Goal: Task Accomplishment & Management: Use online tool/utility

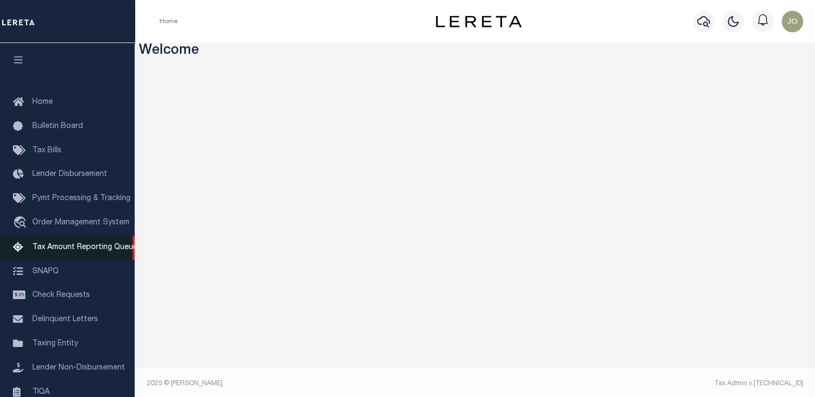
click at [62, 251] on span "Tax Amount Reporting Queue" at bounding box center [84, 248] width 105 height 8
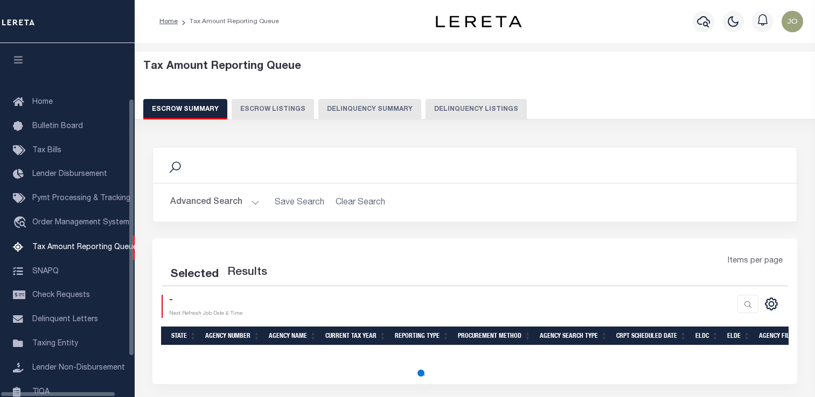
select select "100"
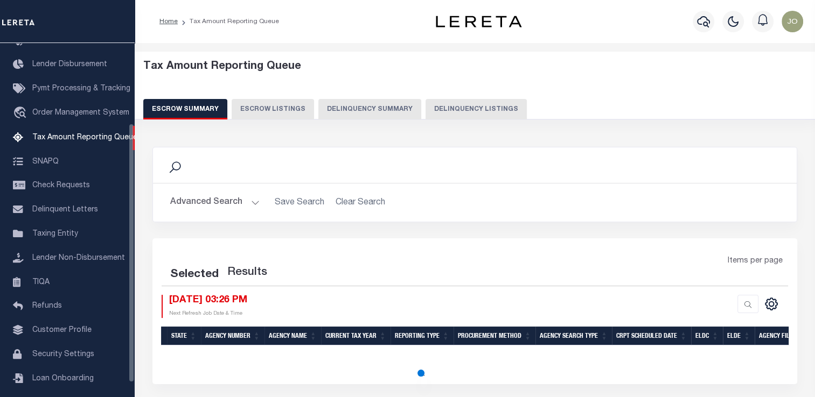
select select "100"
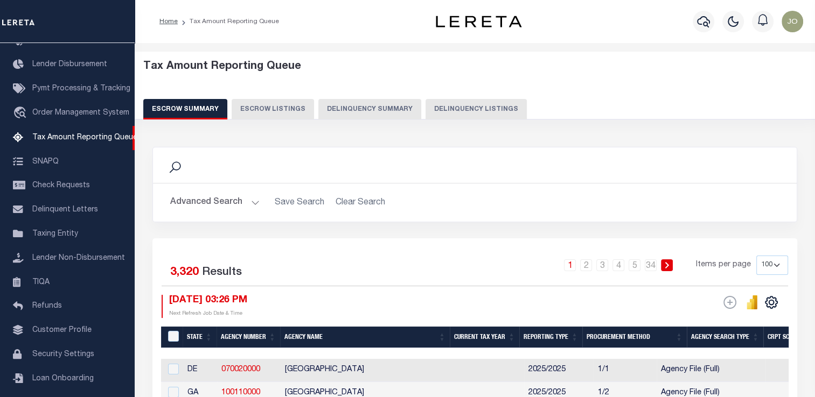
click at [353, 115] on button "Delinquency Summary" at bounding box center [369, 109] width 103 height 20
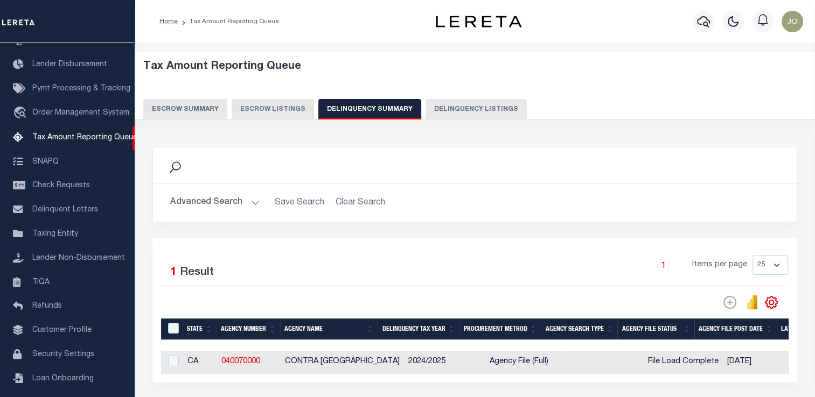
click at [230, 205] on button "Advanced Search" at bounding box center [214, 202] width 89 height 21
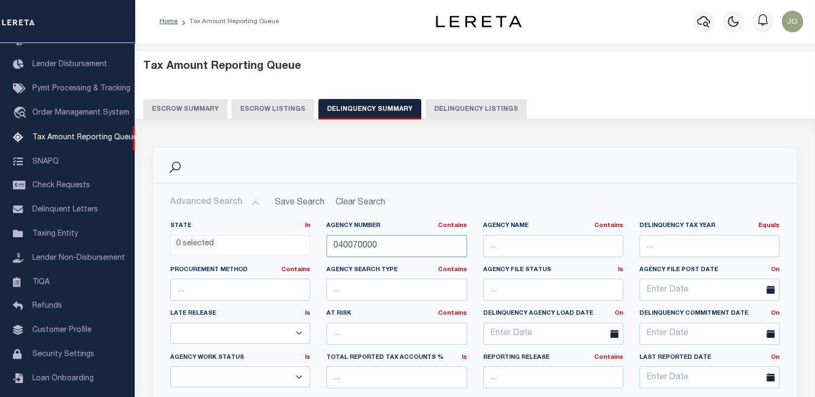
click at [334, 246] on input "040070000" at bounding box center [396, 246] width 140 height 22
paste input "3034"
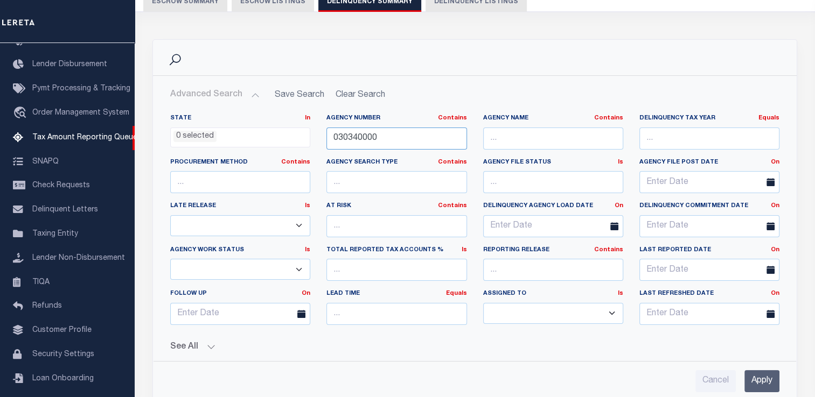
scroll to position [162, 0]
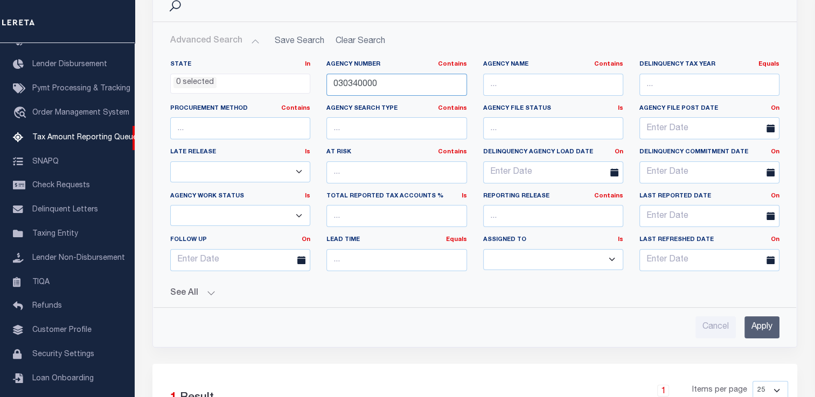
type input "030340000"
click at [764, 324] on input "Apply" at bounding box center [761, 328] width 35 height 22
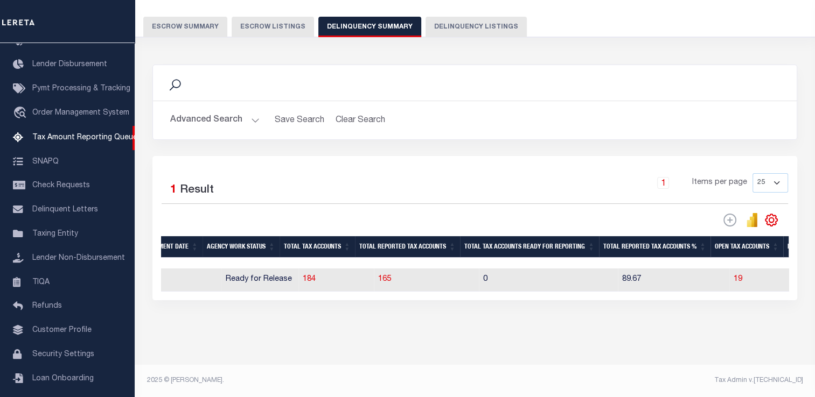
scroll to position [0, 956]
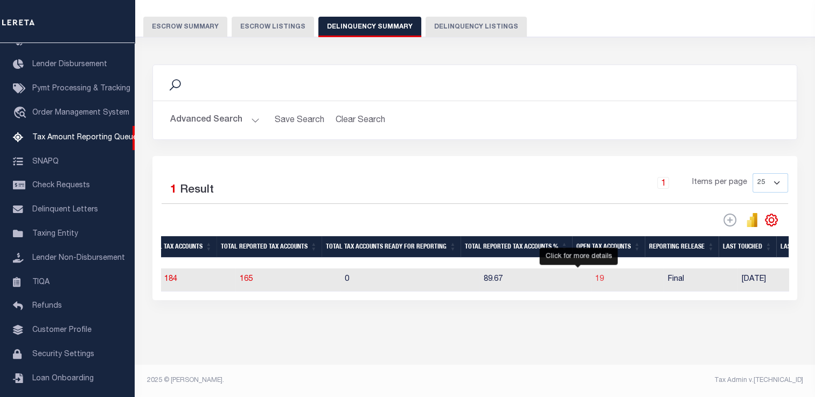
click at [595, 276] on span "19" at bounding box center [599, 280] width 9 height 8
select select "100"
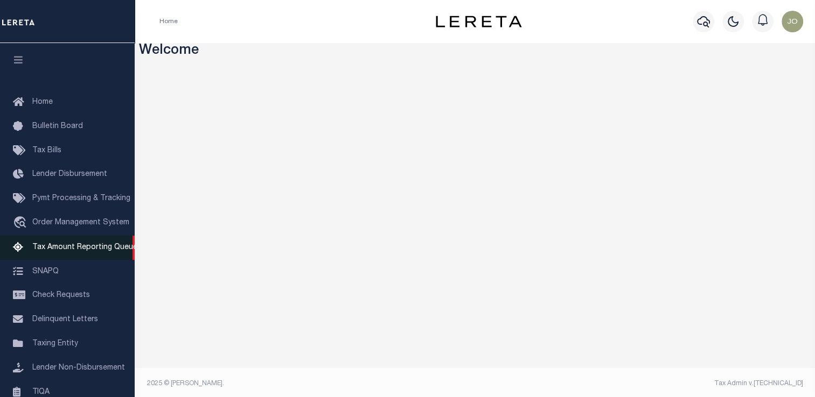
click at [81, 251] on span "Tax Amount Reporting Queue" at bounding box center [84, 248] width 105 height 8
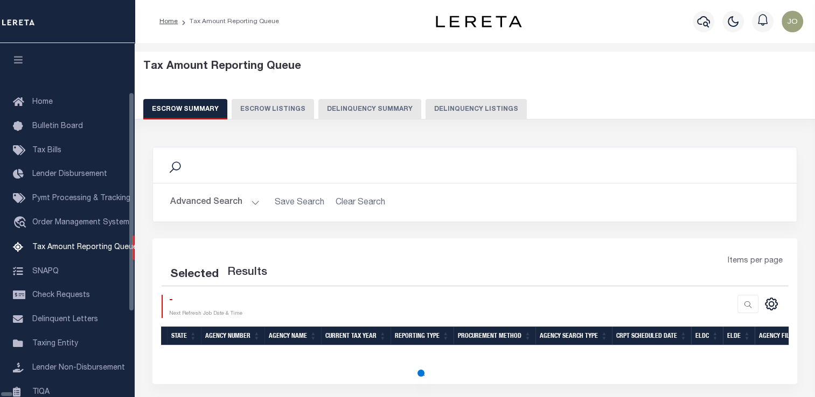
scroll to position [110, 0]
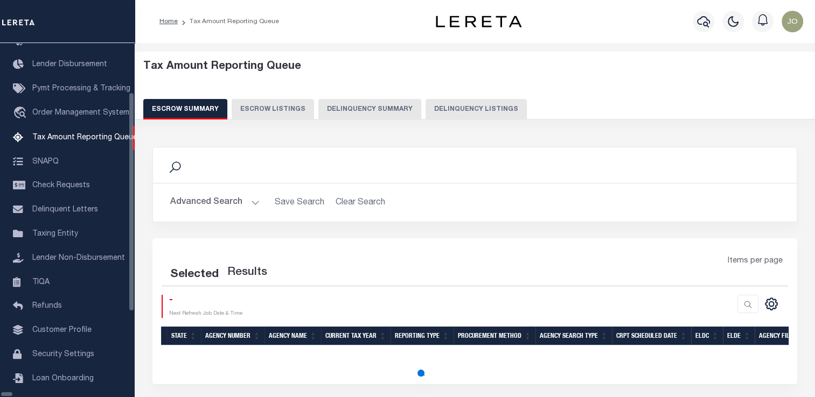
select select "100"
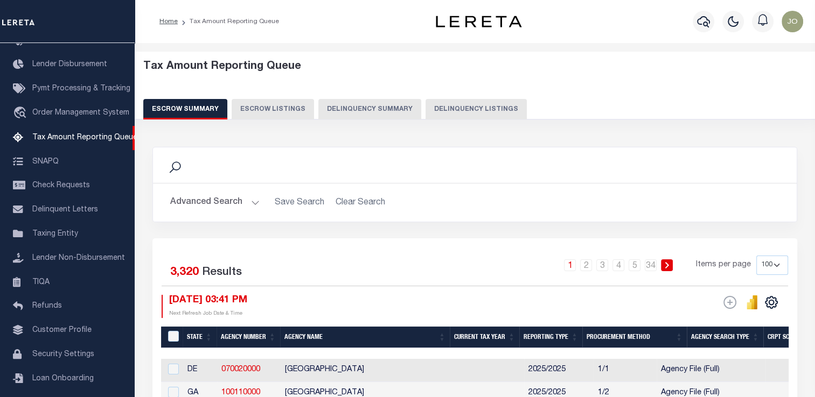
click at [354, 114] on button "Delinquency Summary" at bounding box center [369, 109] width 103 height 20
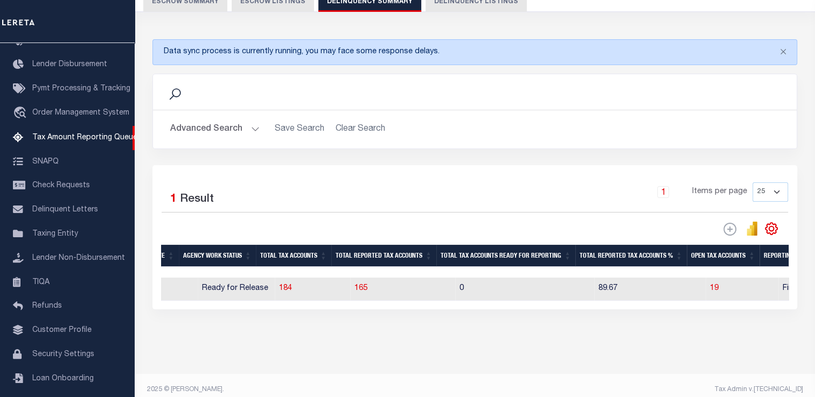
scroll to position [0, 938]
click at [705, 290] on span "19" at bounding box center [709, 289] width 9 height 8
select select "100"
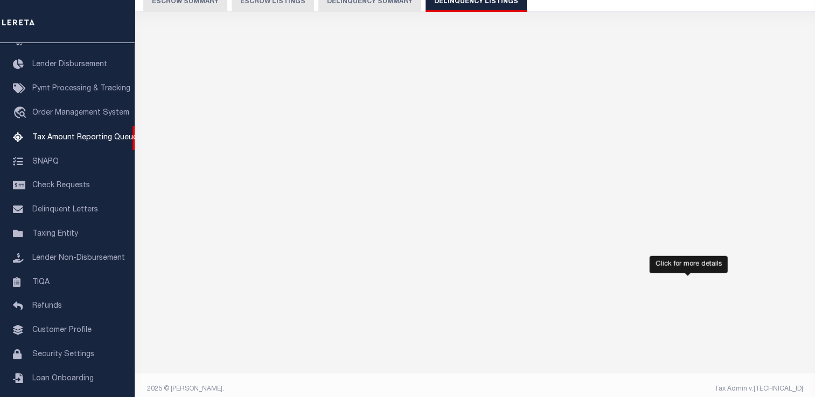
select select "100"
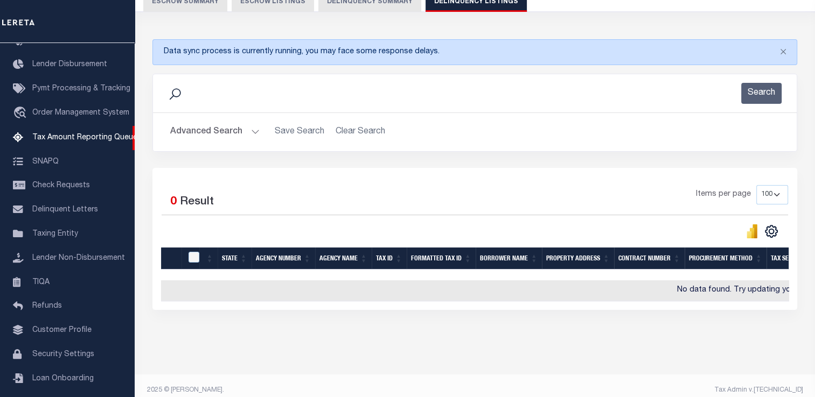
click at [237, 126] on button "Advanced Search" at bounding box center [214, 132] width 89 height 21
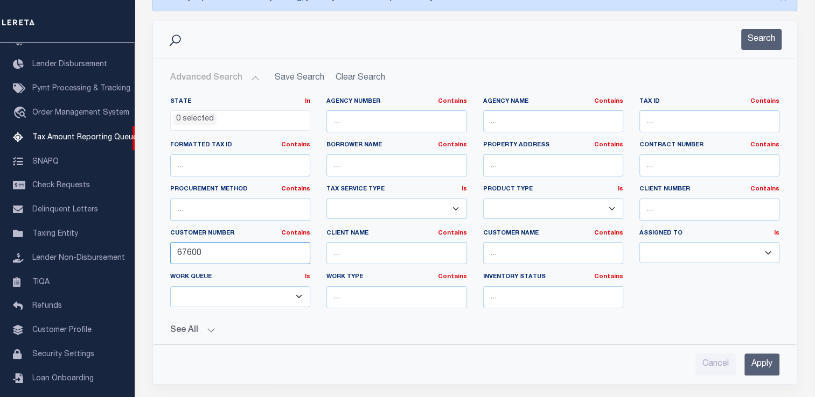
drag, startPoint x: 205, startPoint y: 253, endPoint x: 137, endPoint y: 255, distance: 67.9
click at [138, 255] on div "Tax Amount Reporting Queue Escrow Summary Escrow Listings In" at bounding box center [475, 249] width 674 height 715
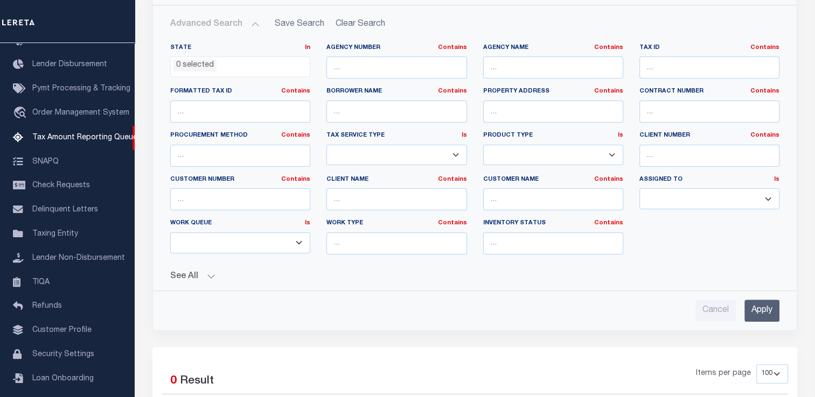
click at [194, 277] on button "See All" at bounding box center [474, 277] width 609 height 10
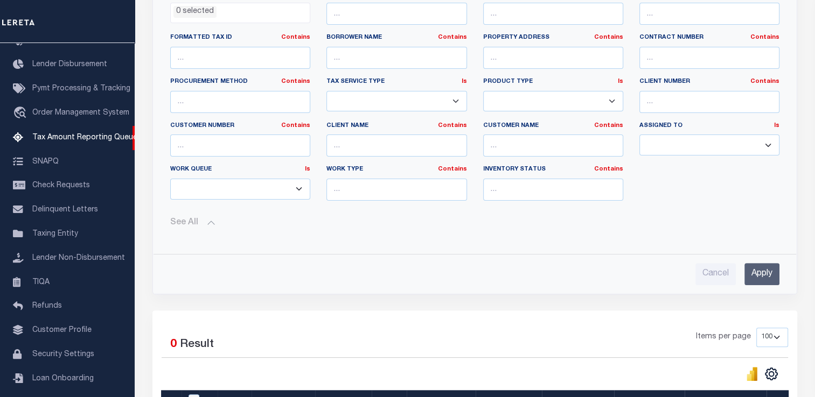
click at [744, 278] on input "Apply" at bounding box center [761, 274] width 35 height 22
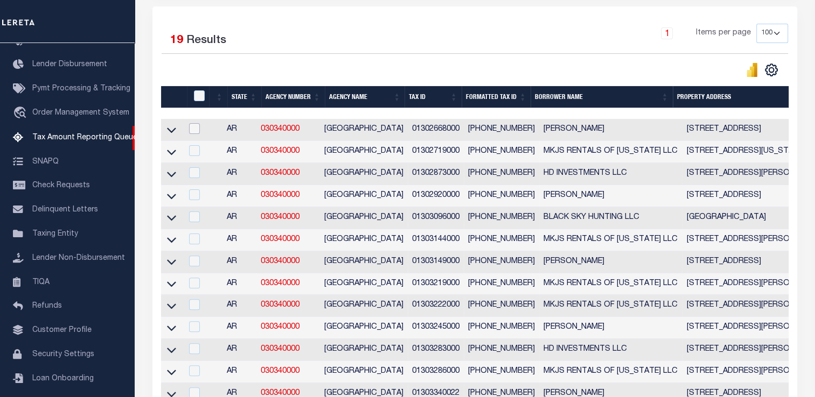
click at [198, 128] on input "checkbox" at bounding box center [194, 128] width 11 height 11
checkbox input "true"
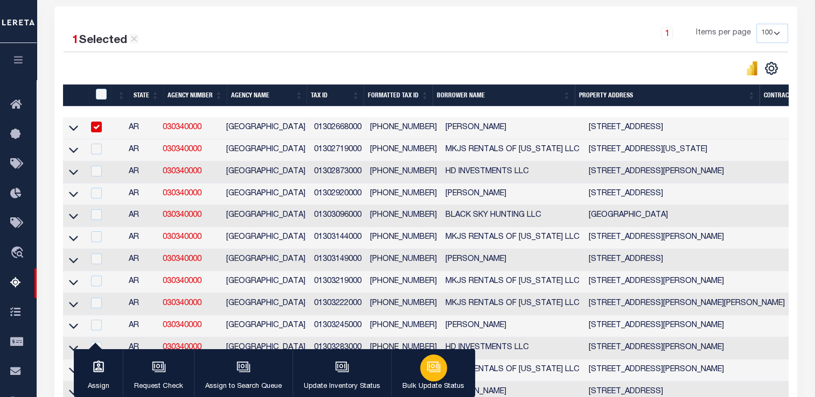
click at [415, 371] on button "Bulk Update Status" at bounding box center [433, 373] width 84 height 48
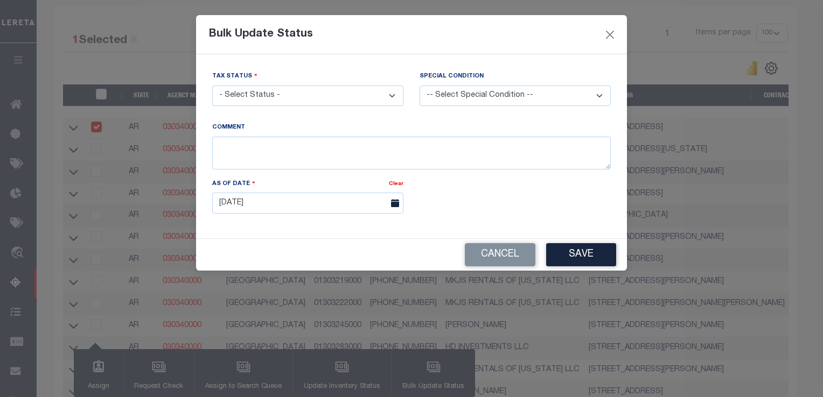
click at [286, 101] on select "- Select Status - Paid No Tax Due" at bounding box center [307, 96] width 191 height 21
select select "PYD"
click at [212, 86] on select "- Select Status - Paid No Tax Due" at bounding box center [307, 96] width 191 height 21
click at [560, 251] on button "Save" at bounding box center [581, 254] width 70 height 23
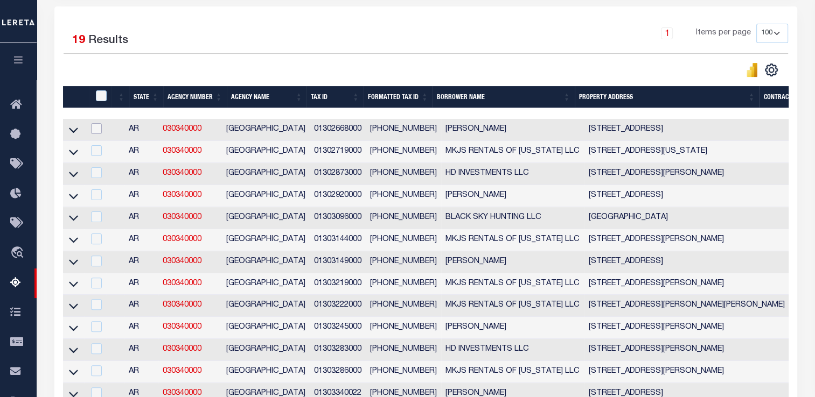
click at [97, 130] on input "checkbox" at bounding box center [96, 128] width 11 height 11
checkbox input "true"
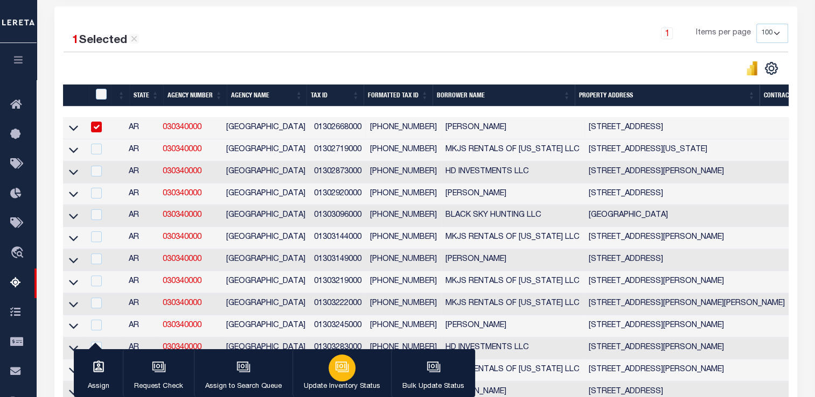
click at [342, 367] on icon "button" at bounding box center [342, 367] width 14 height 14
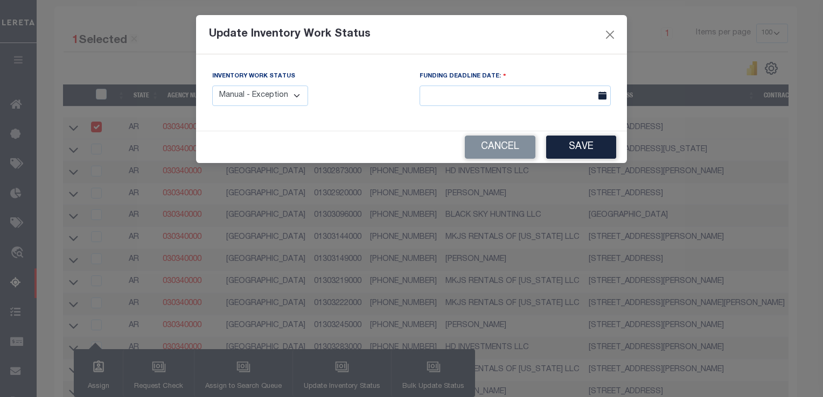
click at [280, 87] on select "Manual - Exception Pended - Awaiting Search Late Add Exception Completed" at bounding box center [260, 96] width 96 height 21
select select "4"
click at [212, 86] on select "Manual - Exception Pended - Awaiting Search Late Add Exception Completed" at bounding box center [260, 96] width 96 height 21
click at [580, 146] on button "Save" at bounding box center [581, 147] width 70 height 23
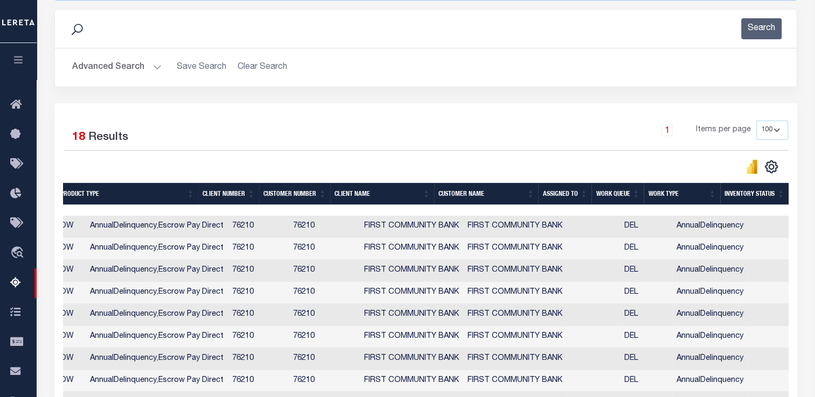
scroll to position [0, 687]
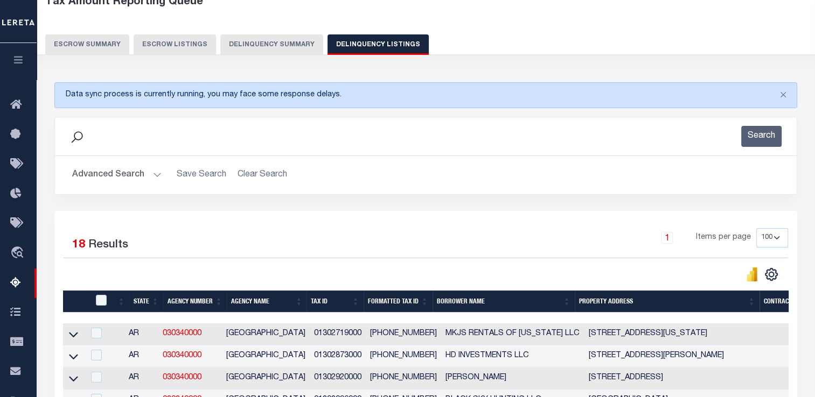
click at [269, 50] on button "Delinquency Summary" at bounding box center [271, 44] width 103 height 20
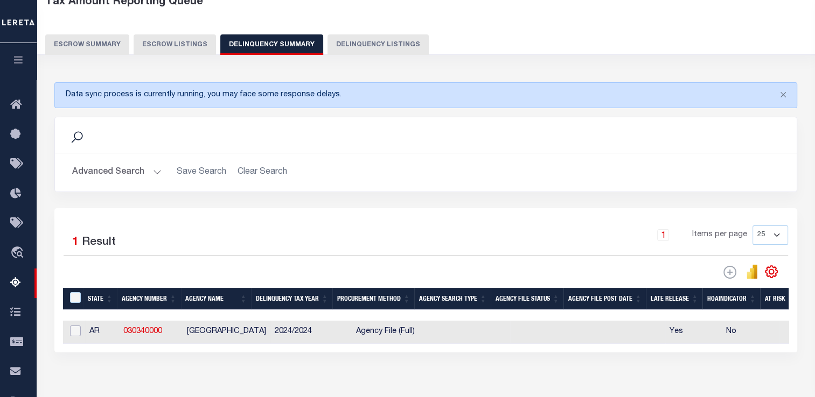
click at [78, 330] on input "checkbox" at bounding box center [75, 331] width 11 height 11
checkbox input "true"
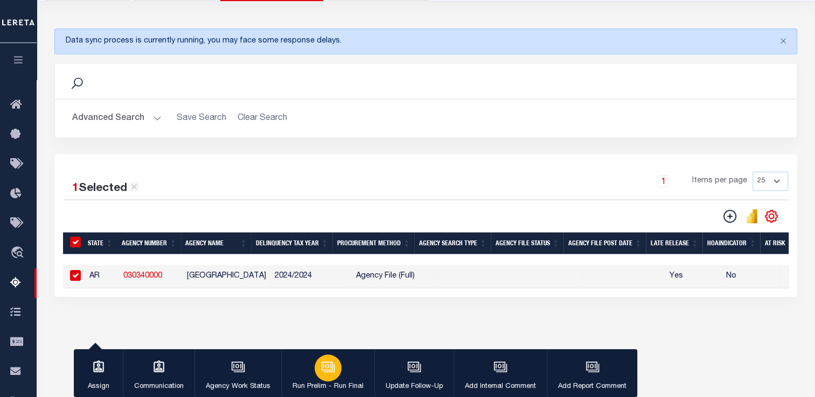
click at [327, 368] on icon "button" at bounding box center [328, 367] width 14 height 14
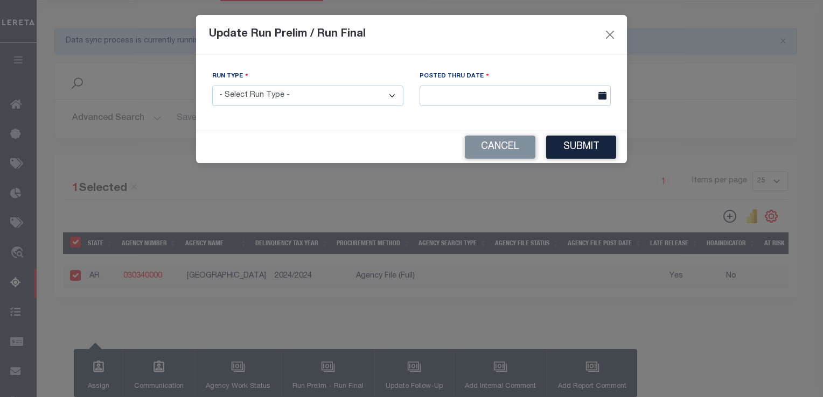
click at [241, 103] on select "- Select Run Type - Prelim Run Final Run" at bounding box center [307, 96] width 191 height 21
select select "F"
click at [212, 86] on select "- Select Run Type - Prelim Run Final Run" at bounding box center [307, 96] width 191 height 21
click at [478, 94] on input "text" at bounding box center [514, 96] width 191 height 21
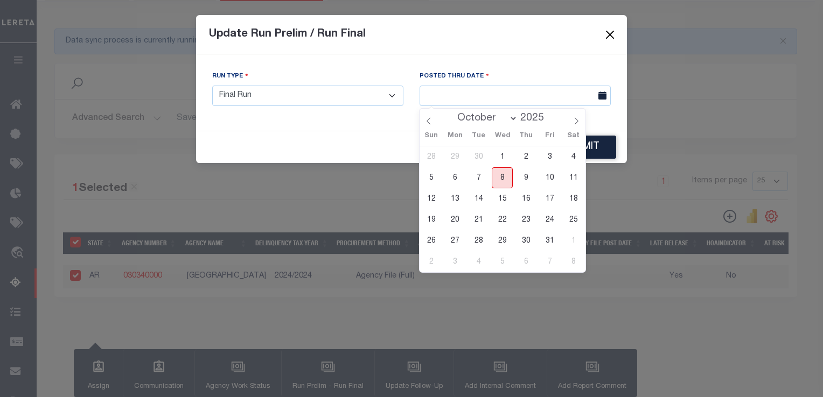
click at [504, 172] on span "8" at bounding box center [502, 177] width 21 height 21
type input "[DATE]"
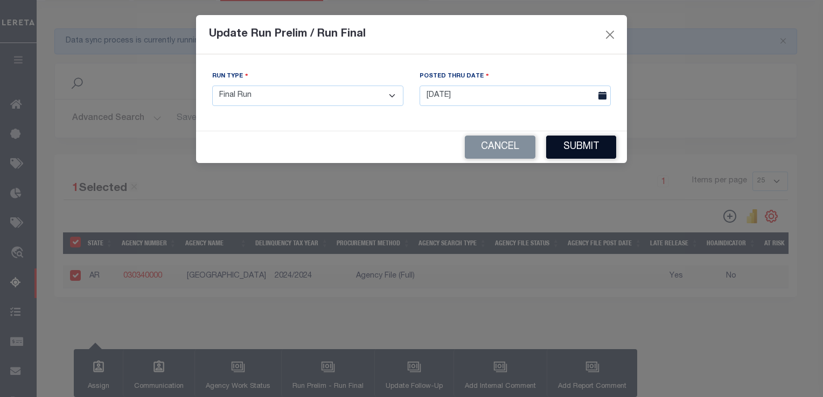
click at [571, 152] on button "Submit" at bounding box center [581, 147] width 70 height 23
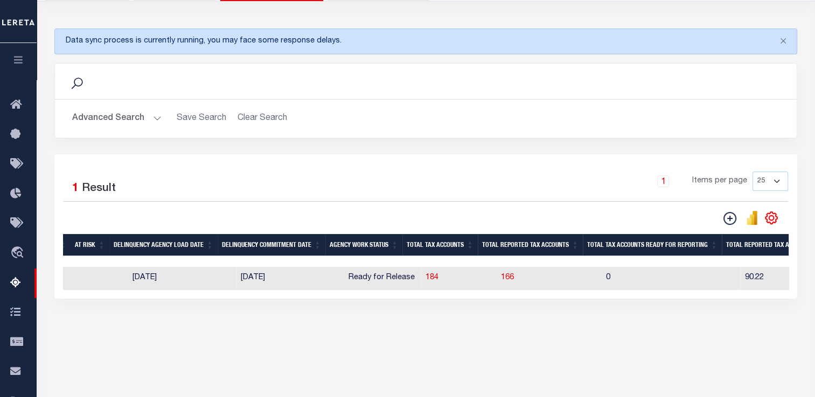
scroll to position [0, 713]
